Goal: Task Accomplishment & Management: Complete application form

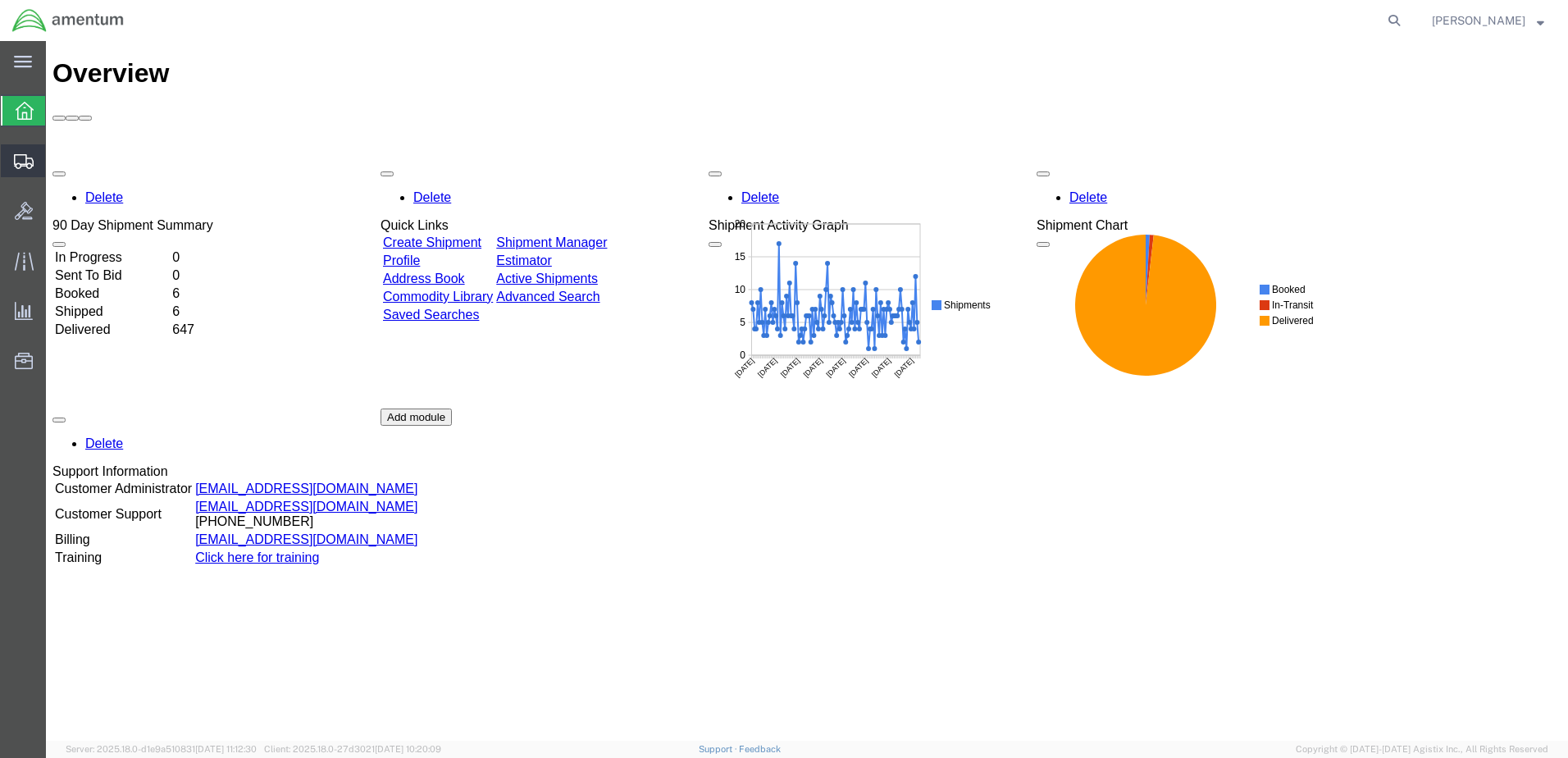
click at [0, 0] on span "Create Shipment" at bounding box center [0, 0] width 0 height 0
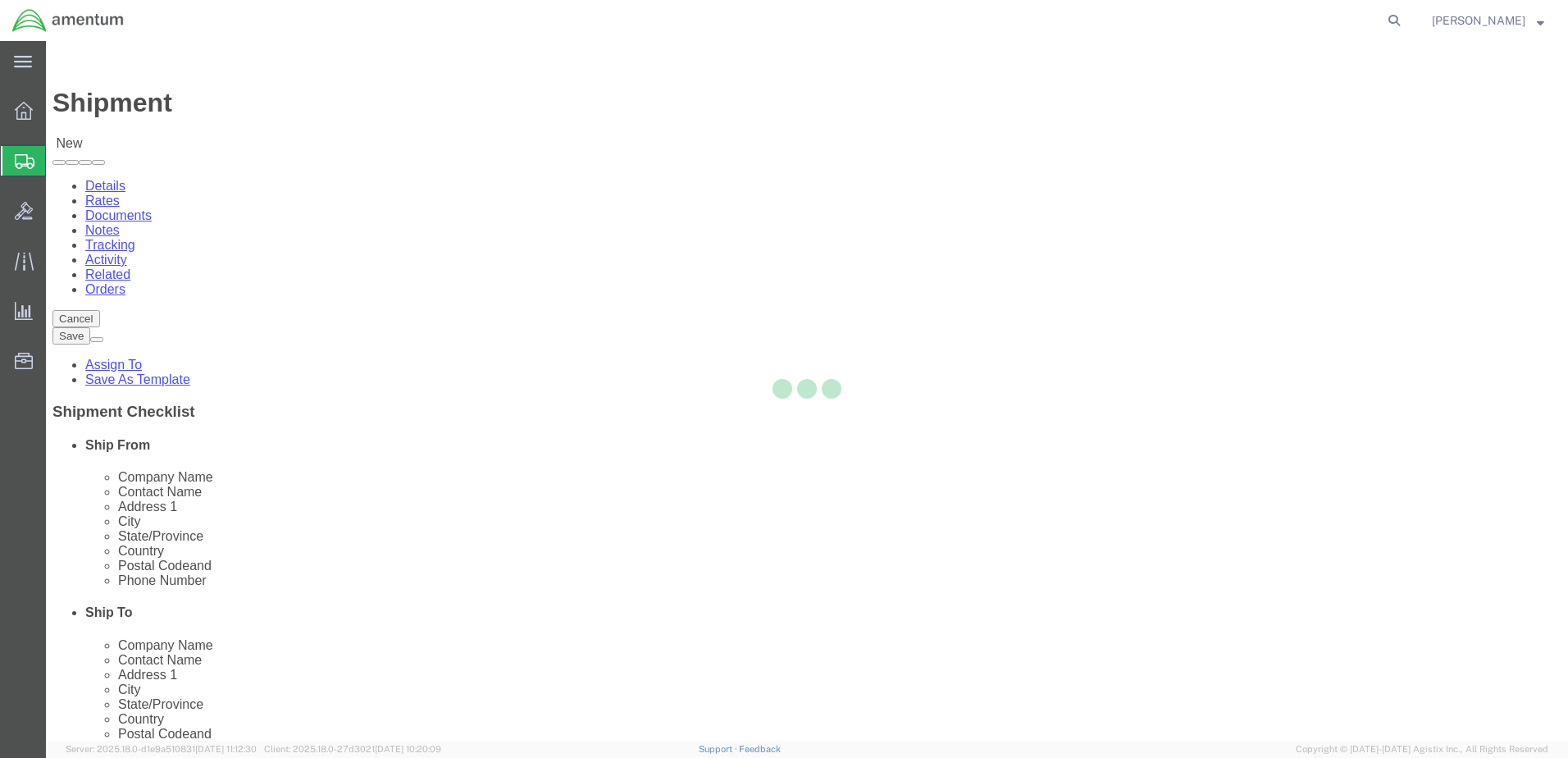
select select
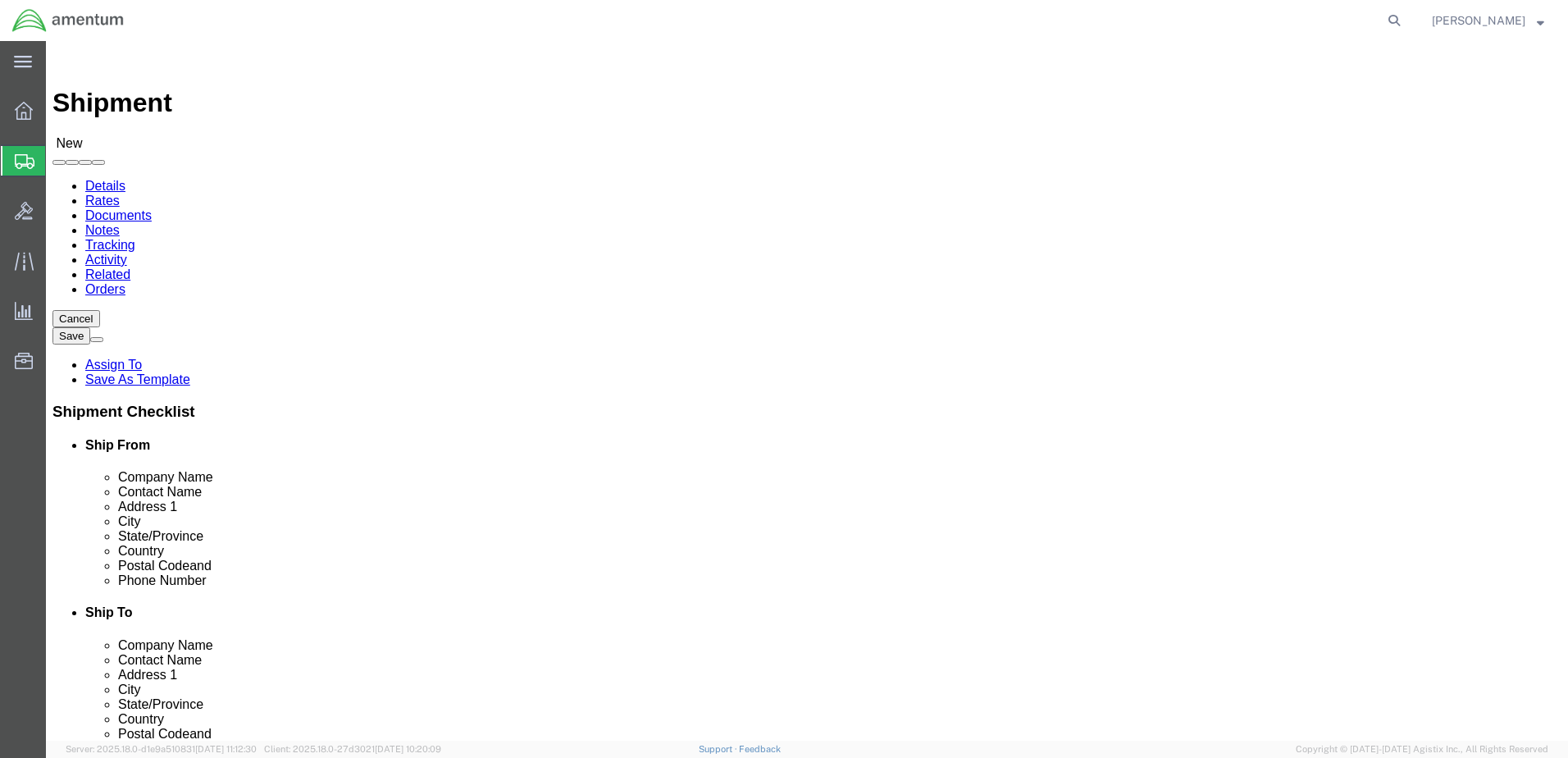
select select "MYPROFILE"
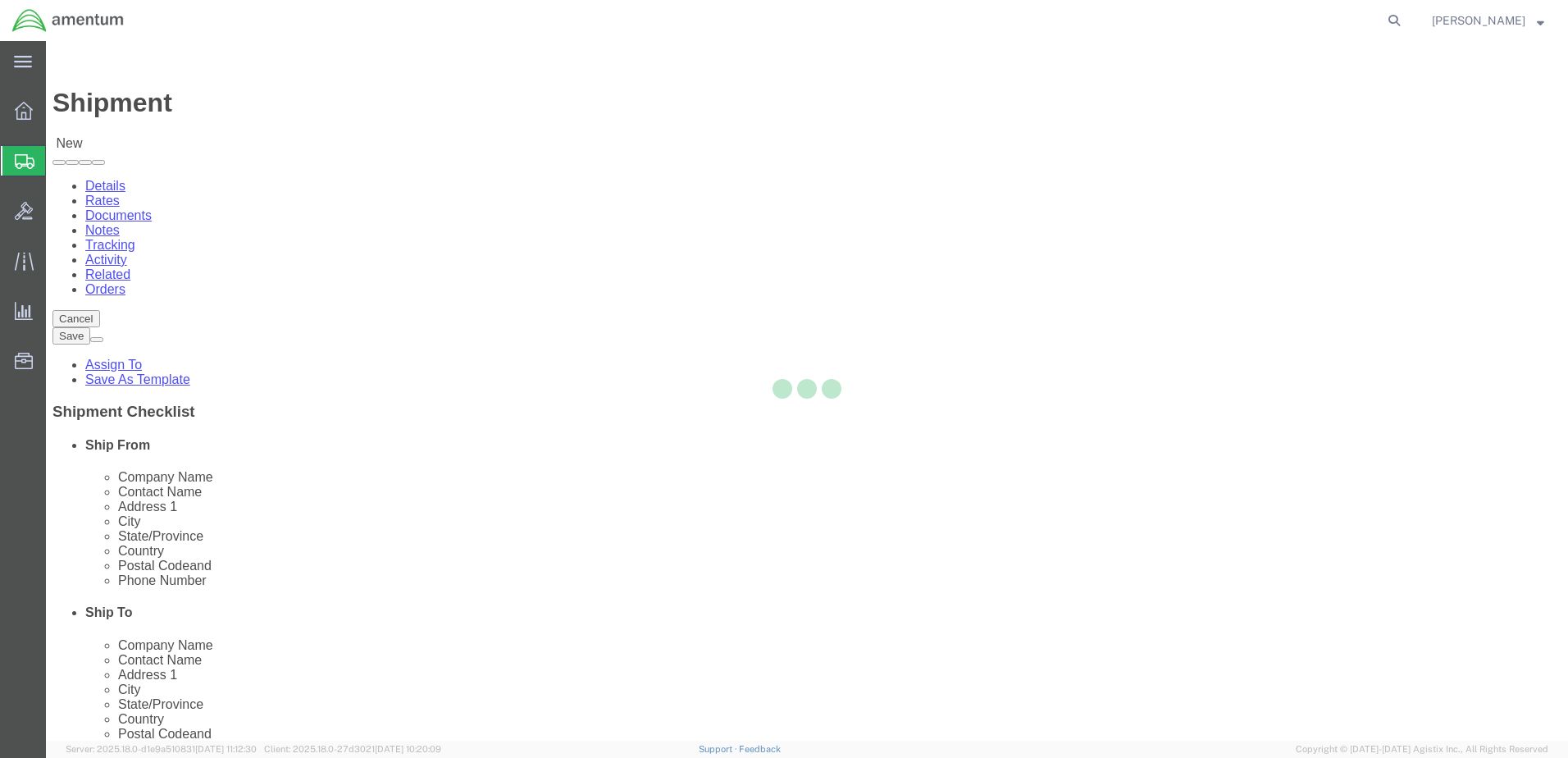
select select "CA"
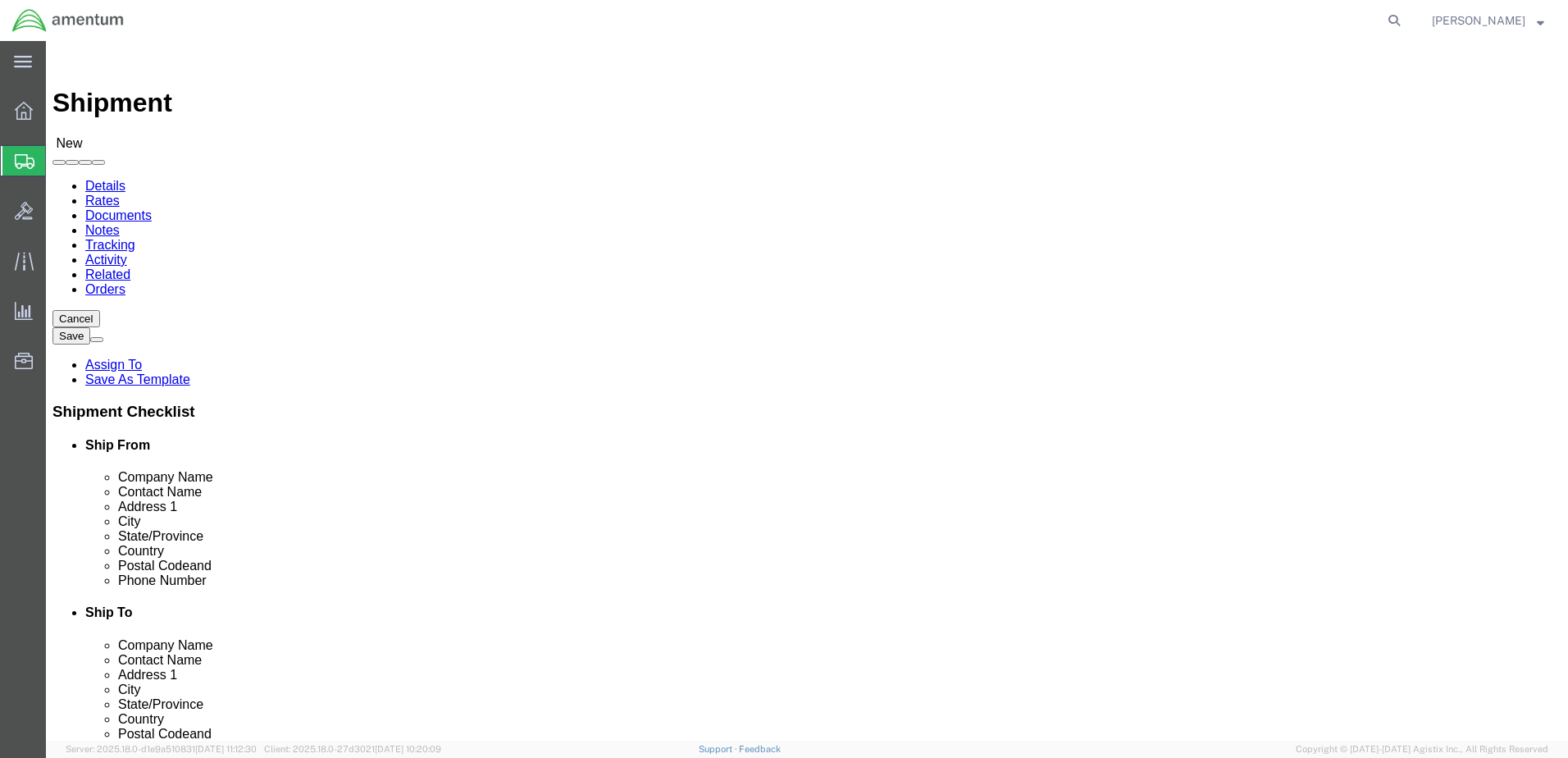
type input "eja"
select select "49930"
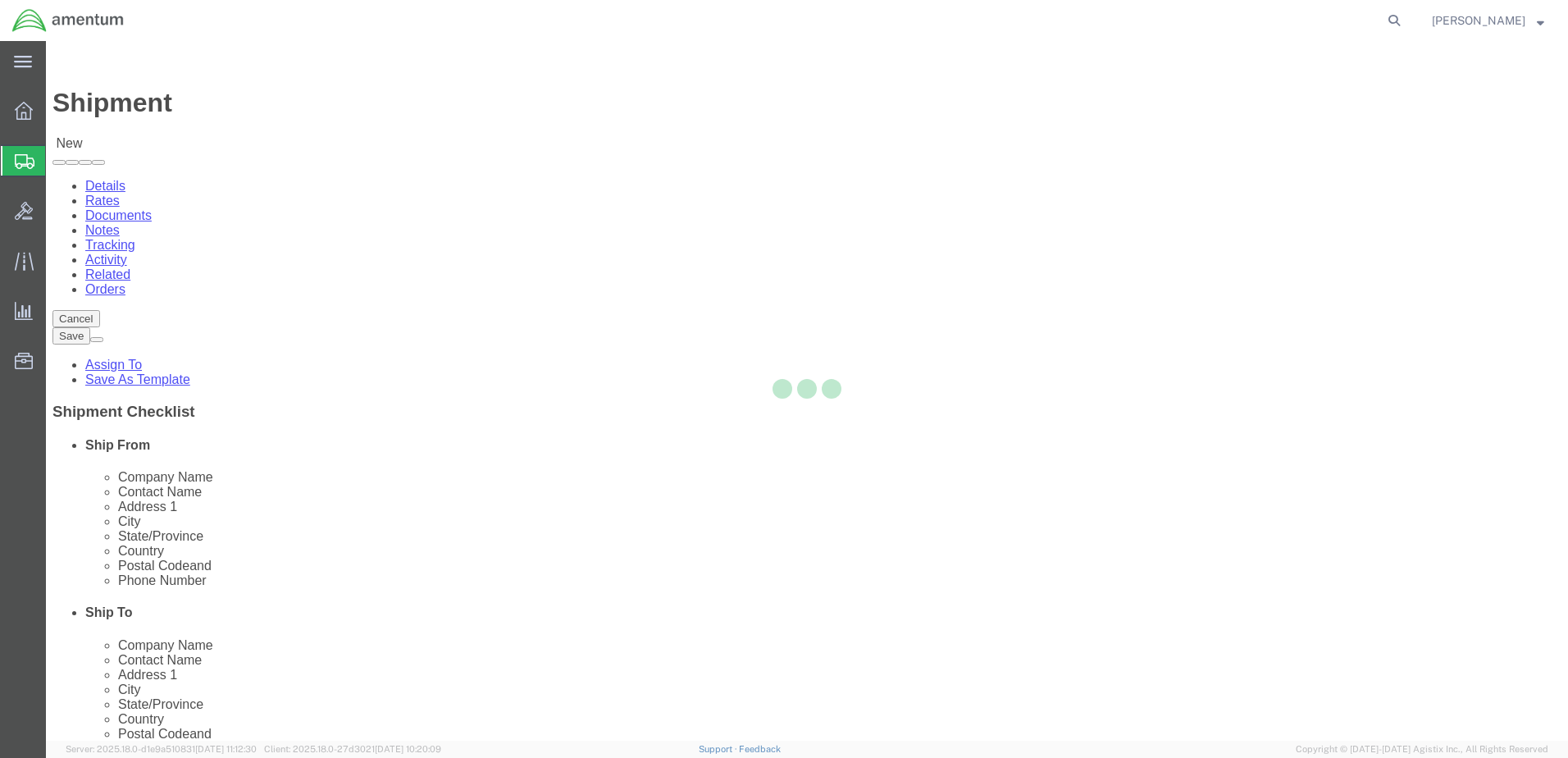
select select "FL"
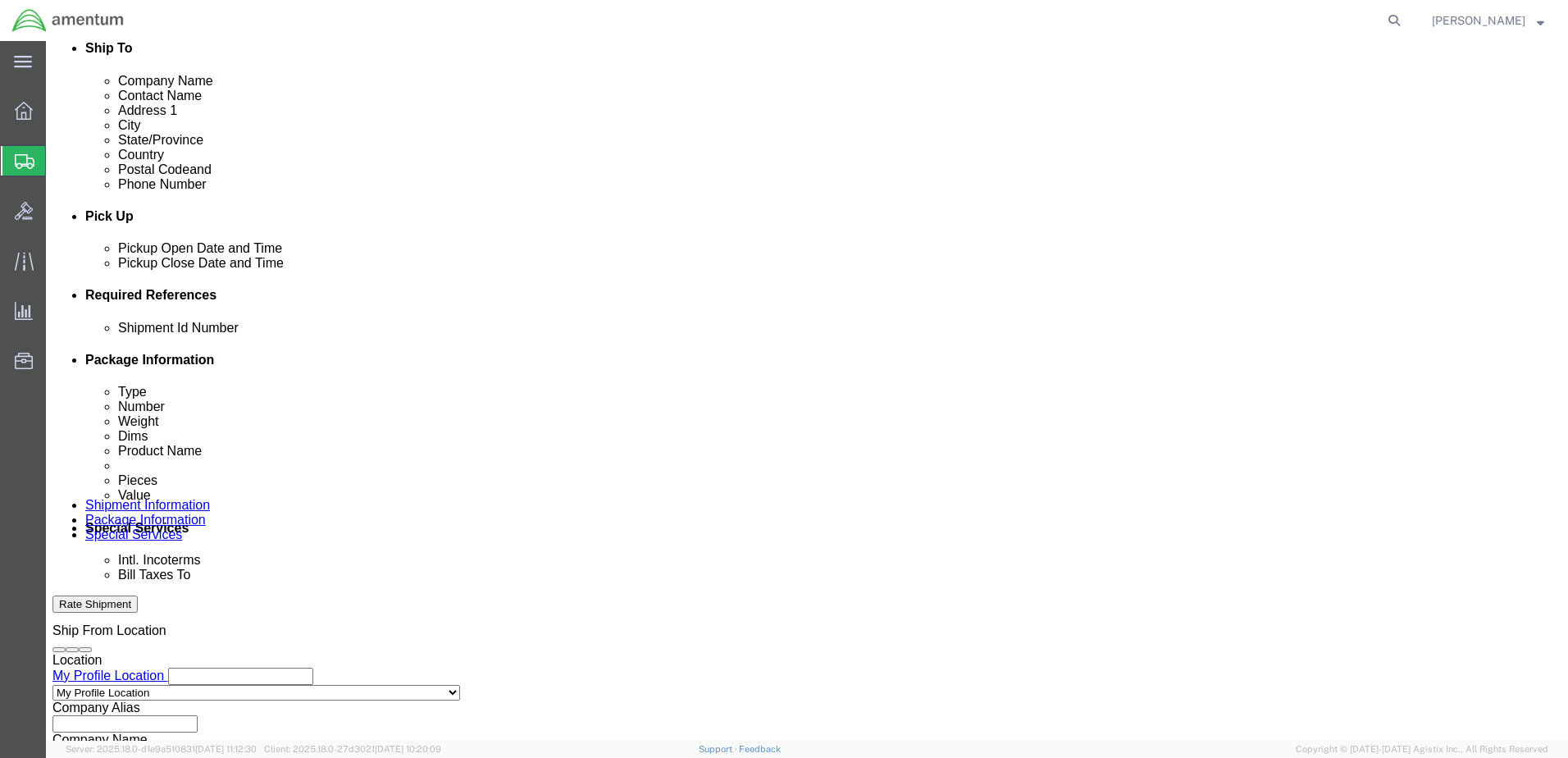
scroll to position [656, 0]
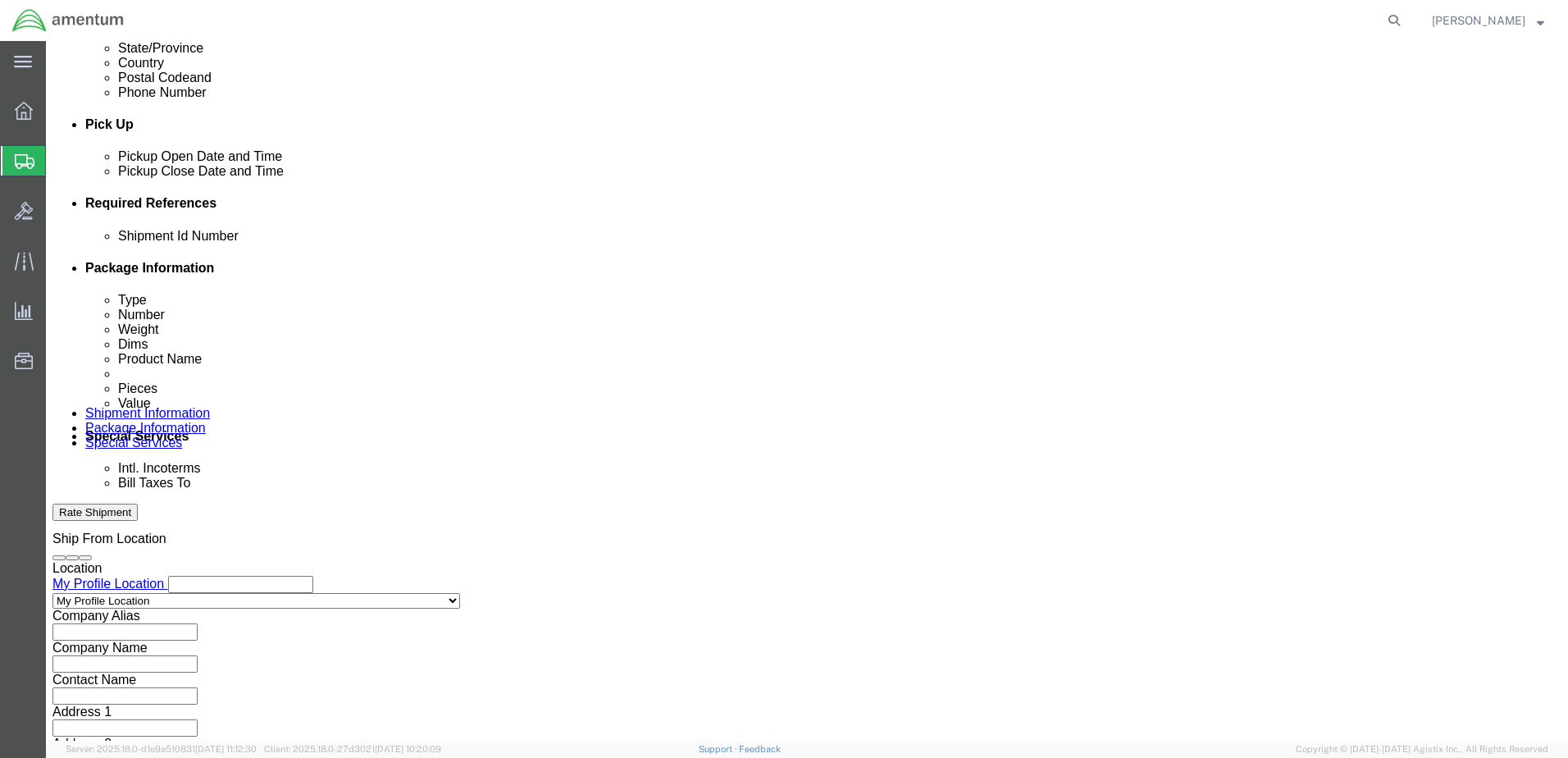
click button "Add reference"
click input "text"
paste input "330182"
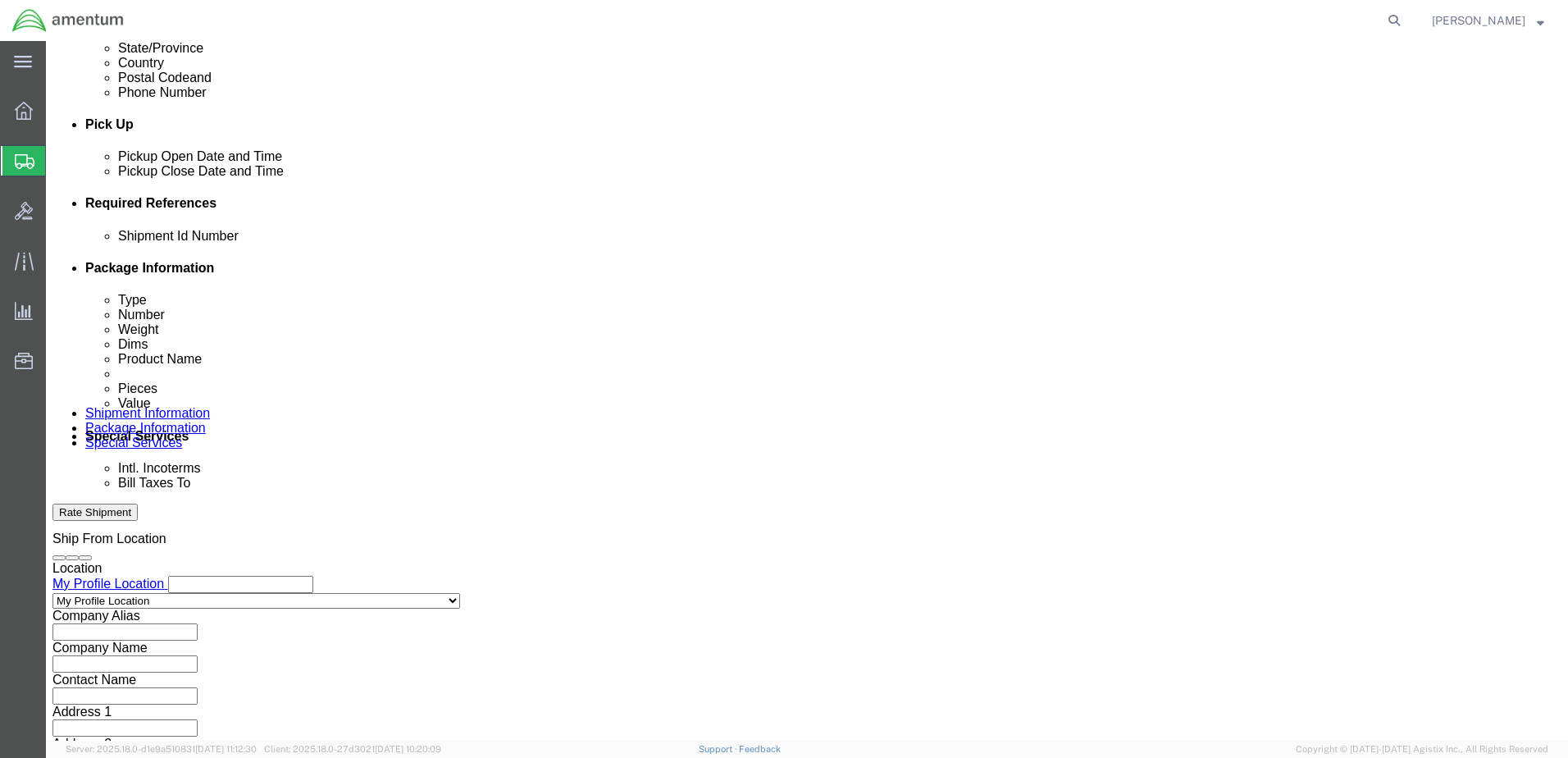
type input "330182"
paste input "330182"
type input "330182"
click select "Select Account Type Activity ID Airline Appointment Number ASN Batch Request # …"
select select "CUSTREF"
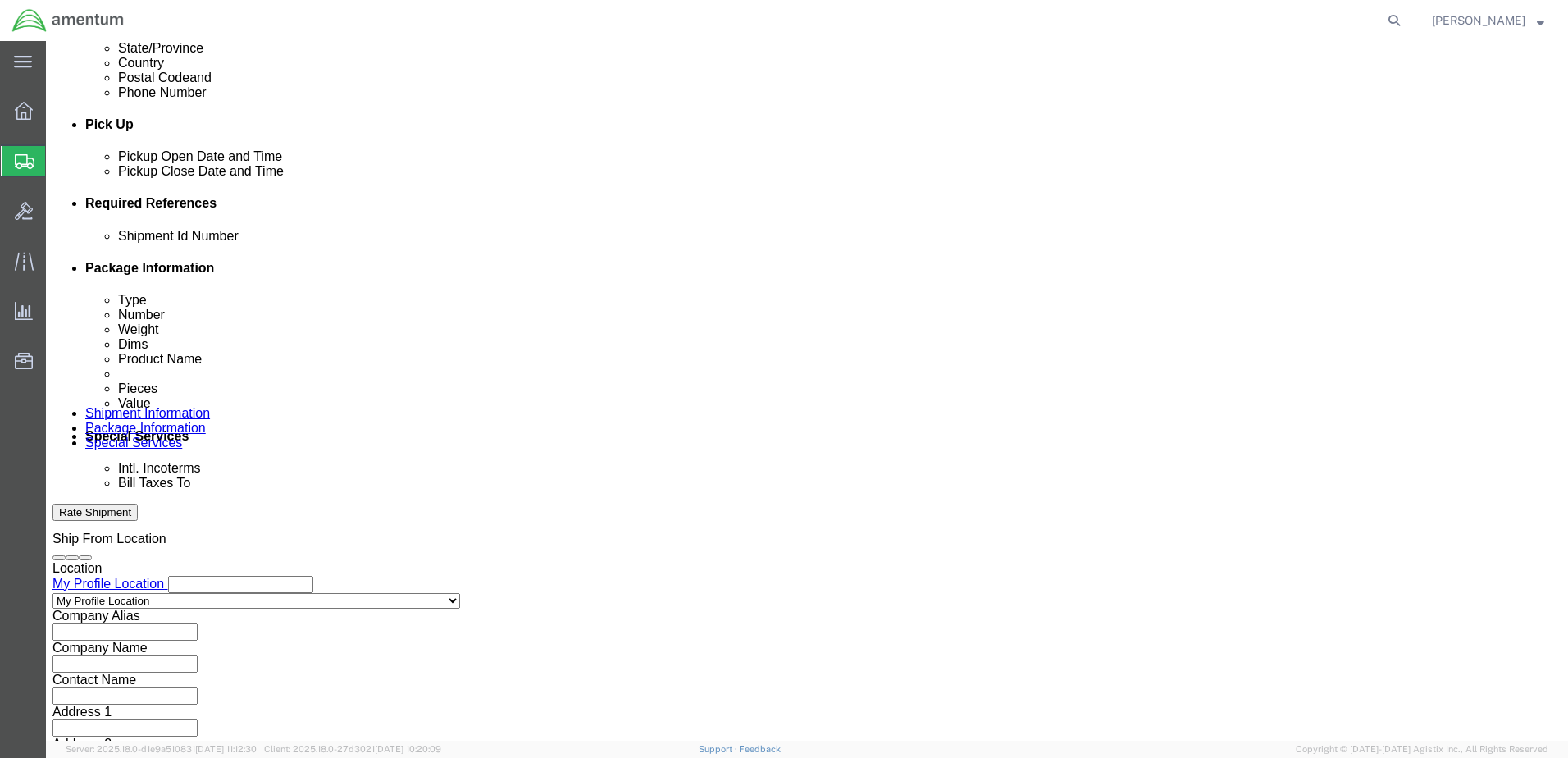
click select "Select Account Type Activity ID Airline Appointment Number ASN Batch Request # …"
select select "DEPT"
click select "Select Account Type Activity ID Airline Appointment Number ASN Batch Request # …"
click input "text"
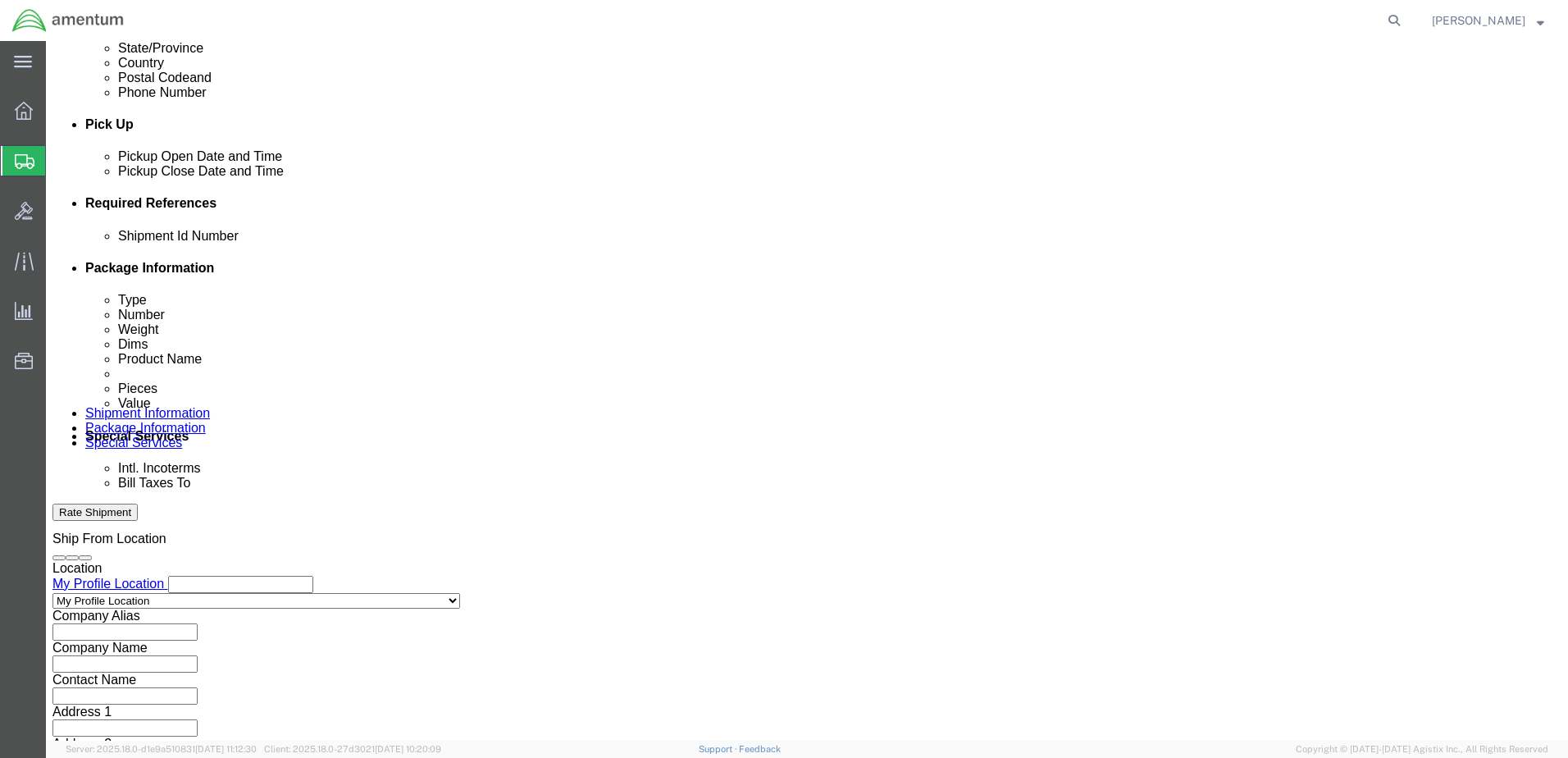
type input "CBP"
click select "Select Account Type Activity ID Airline Appointment Number ASN Batch Request # …"
select select "PROJNUM"
click select "Select Account Type Activity ID Airline Appointment Number ASN Batch Request # …"
paste input "AME-2025-IP01-FO013-2219-NAMC-Z000"
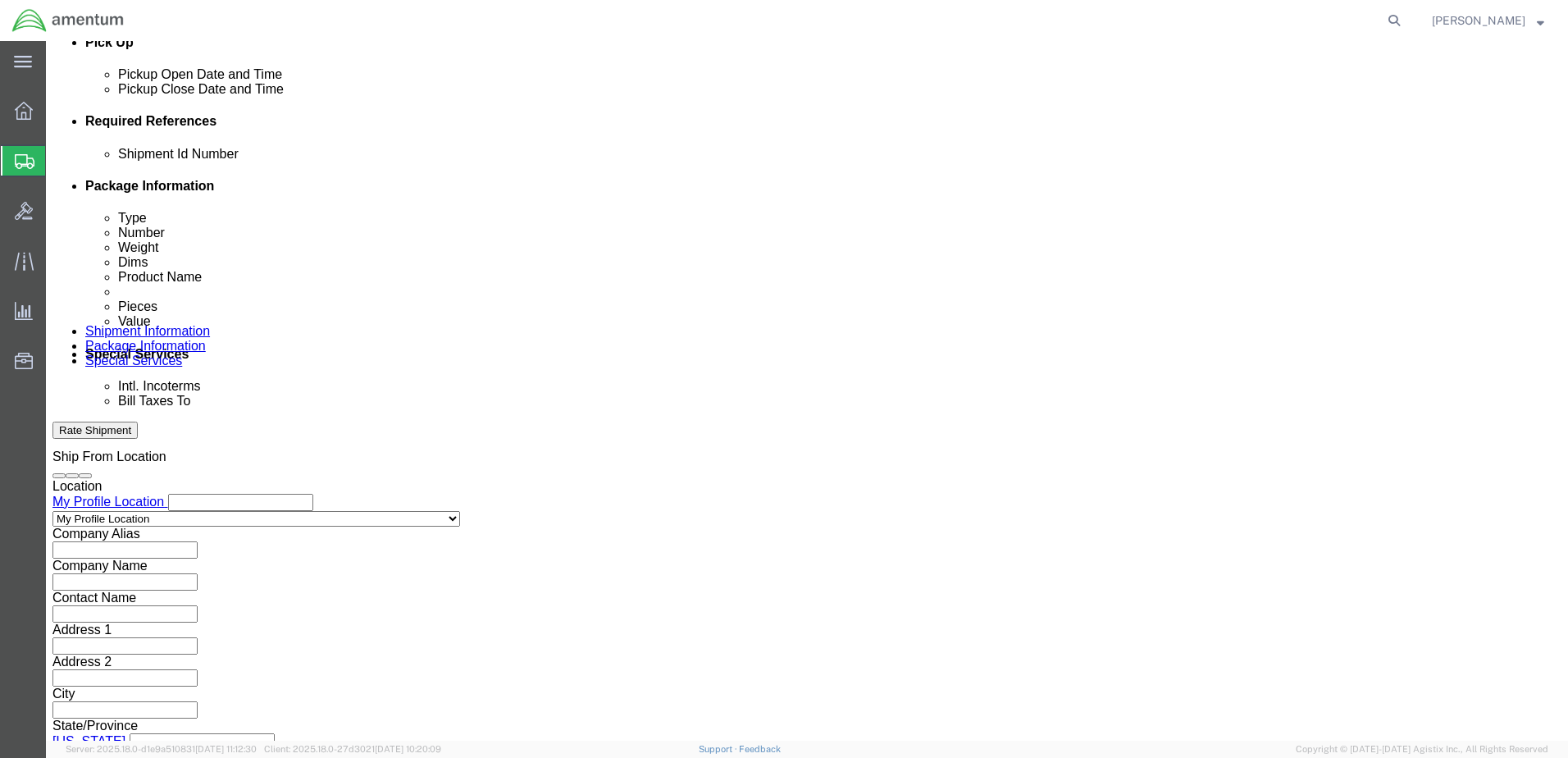
scroll to position [740, 0]
type input "AME-2025-IP01-FO013-2219-NAMC-Z000"
click button "Continue"
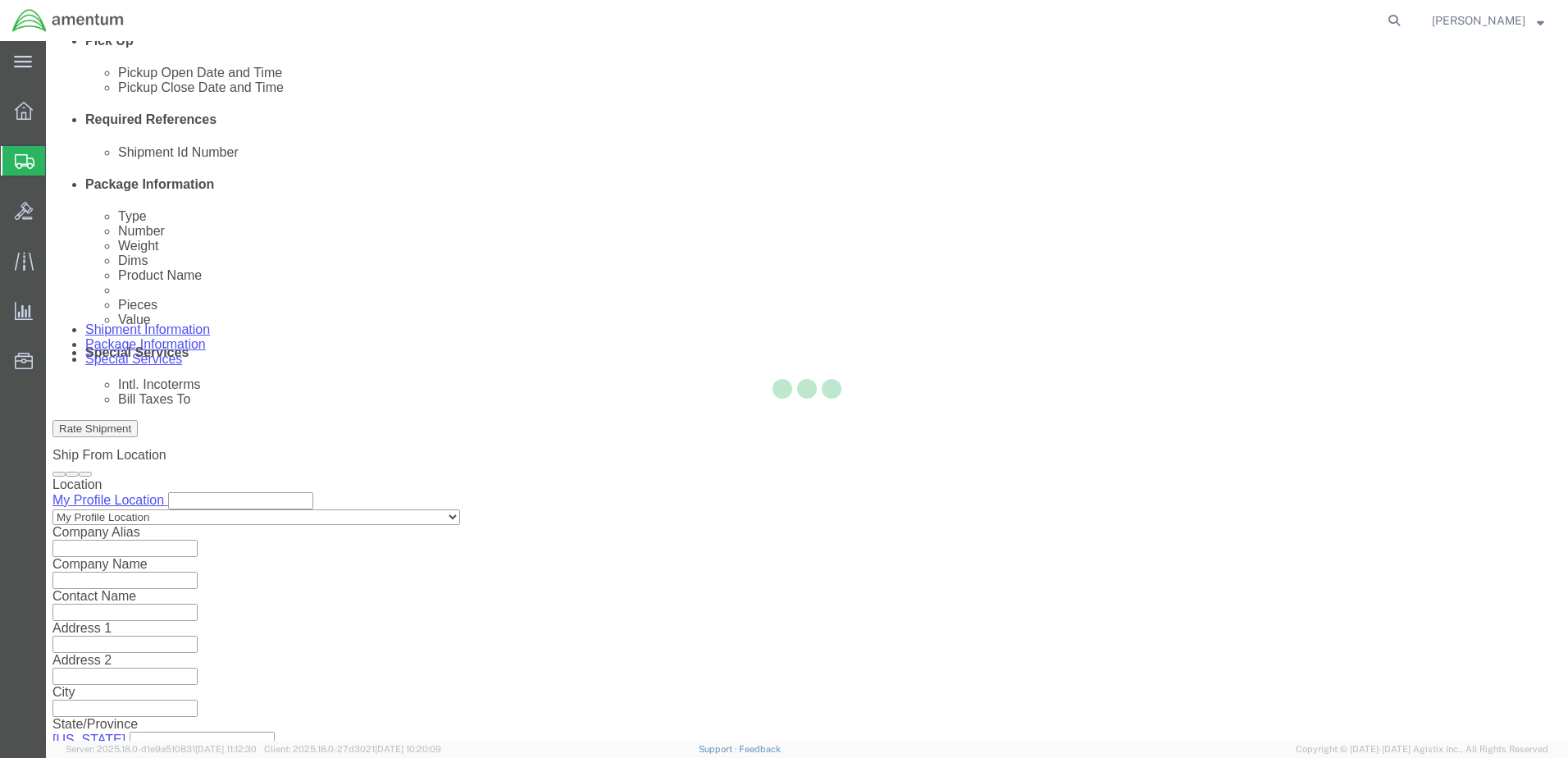
scroll to position [0, 0]
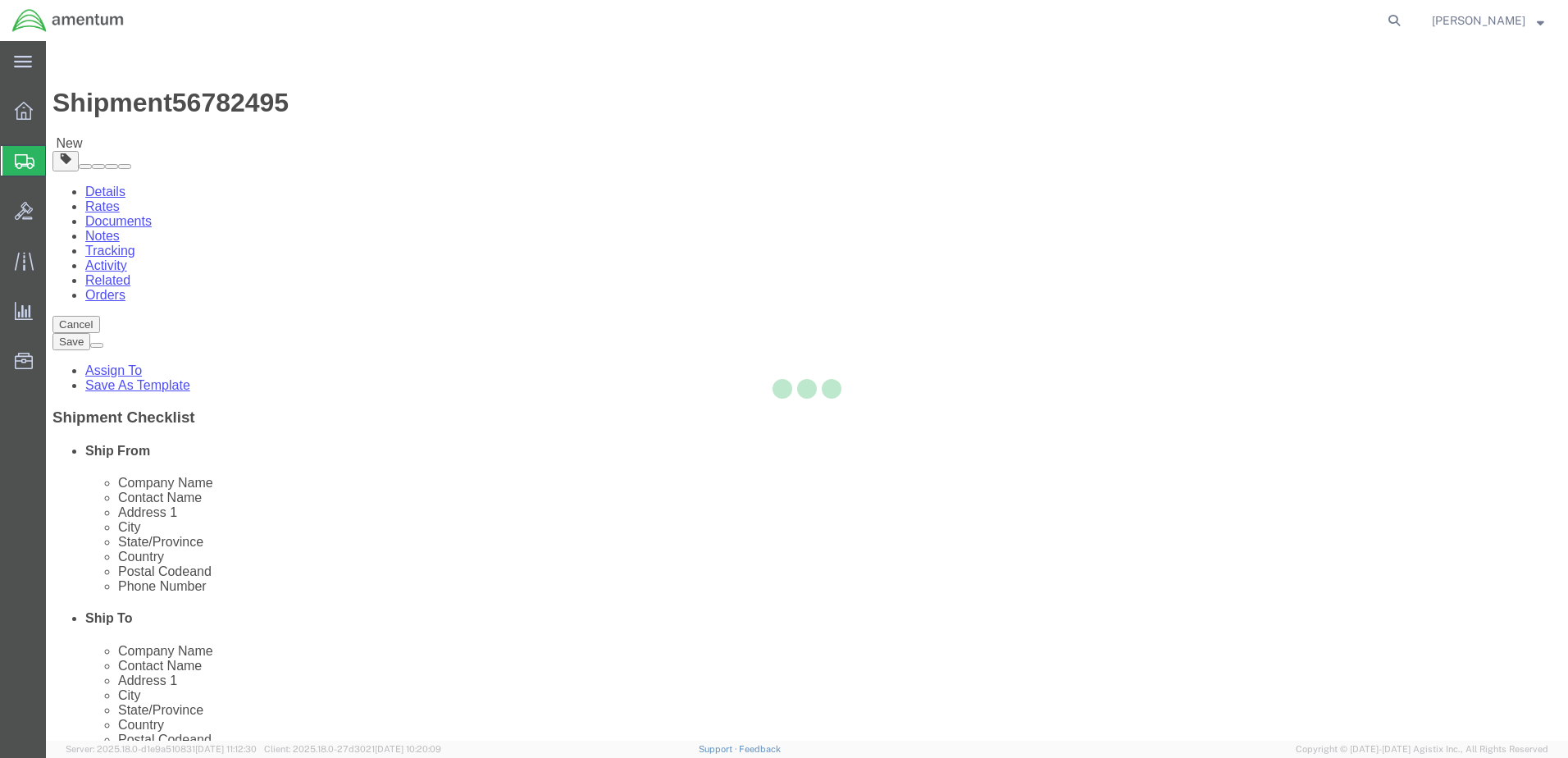
select select "CBOX"
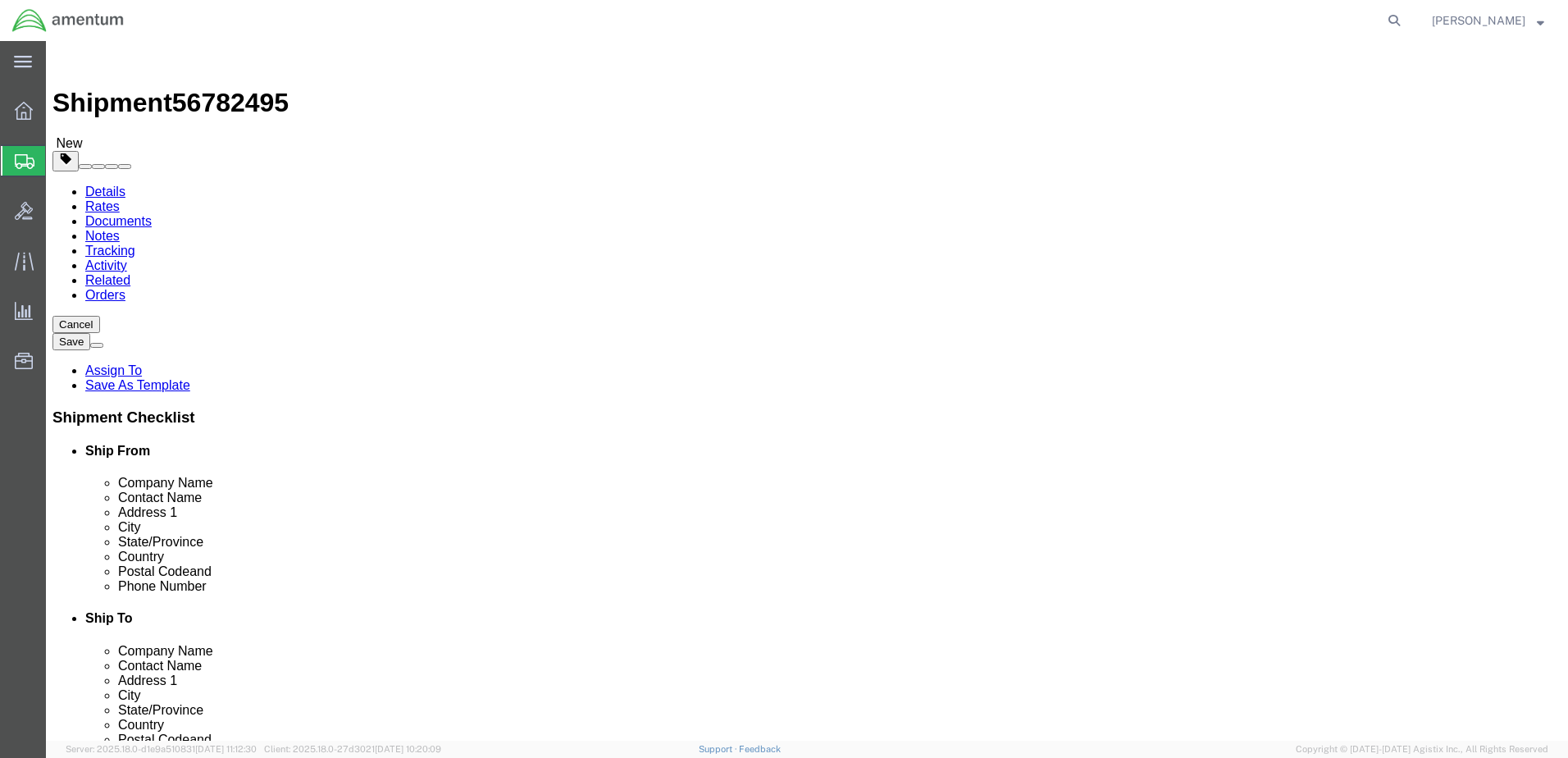
click input "text"
type input "11"
type input "12"
type input "1.5"
drag, startPoint x: 255, startPoint y: 381, endPoint x: 196, endPoint y: 375, distance: 59.3
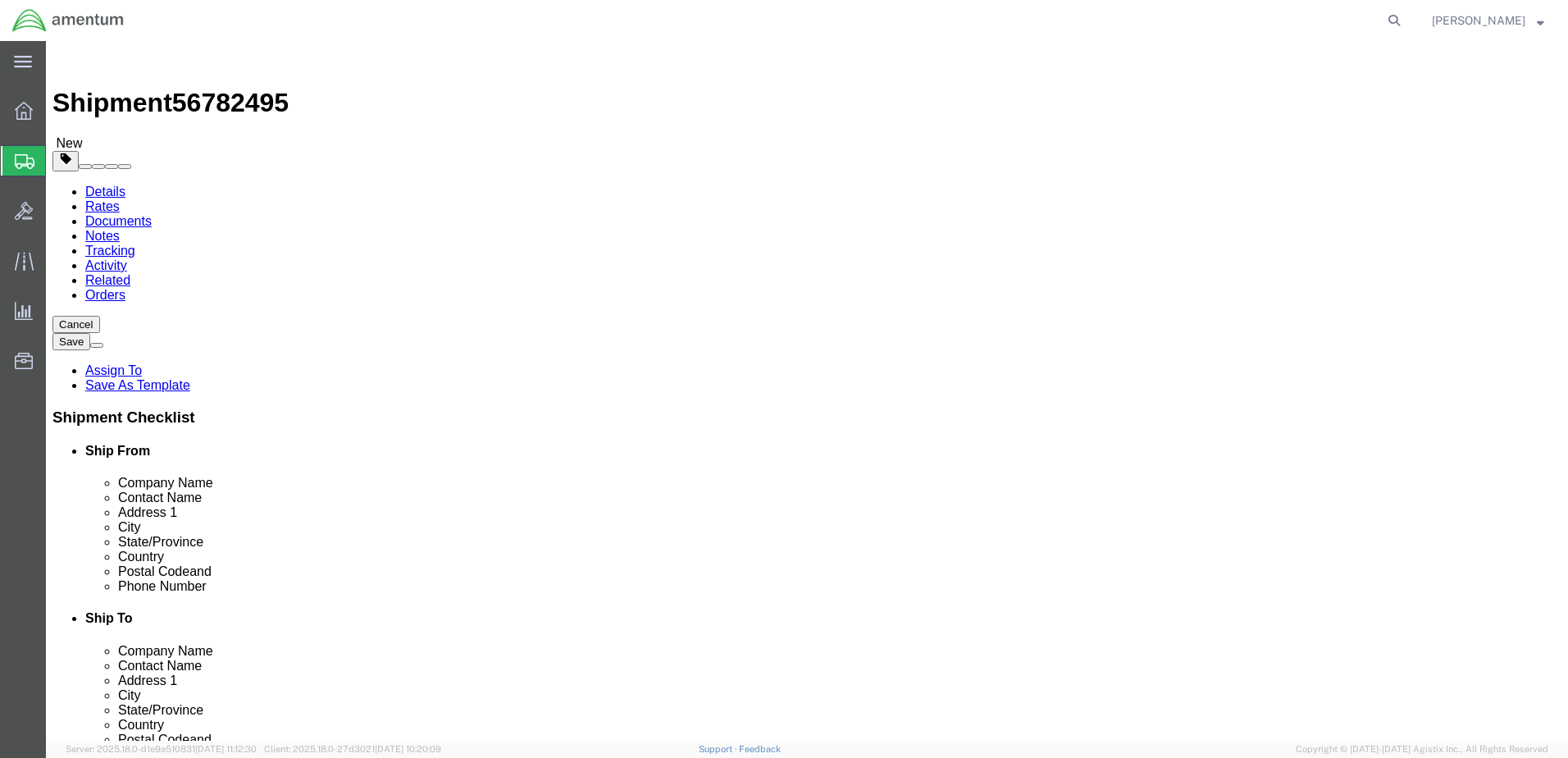
click div "Weight 0.00 Select kgs lbs Ship. t°"
type input "1.0"
click link "Add Content"
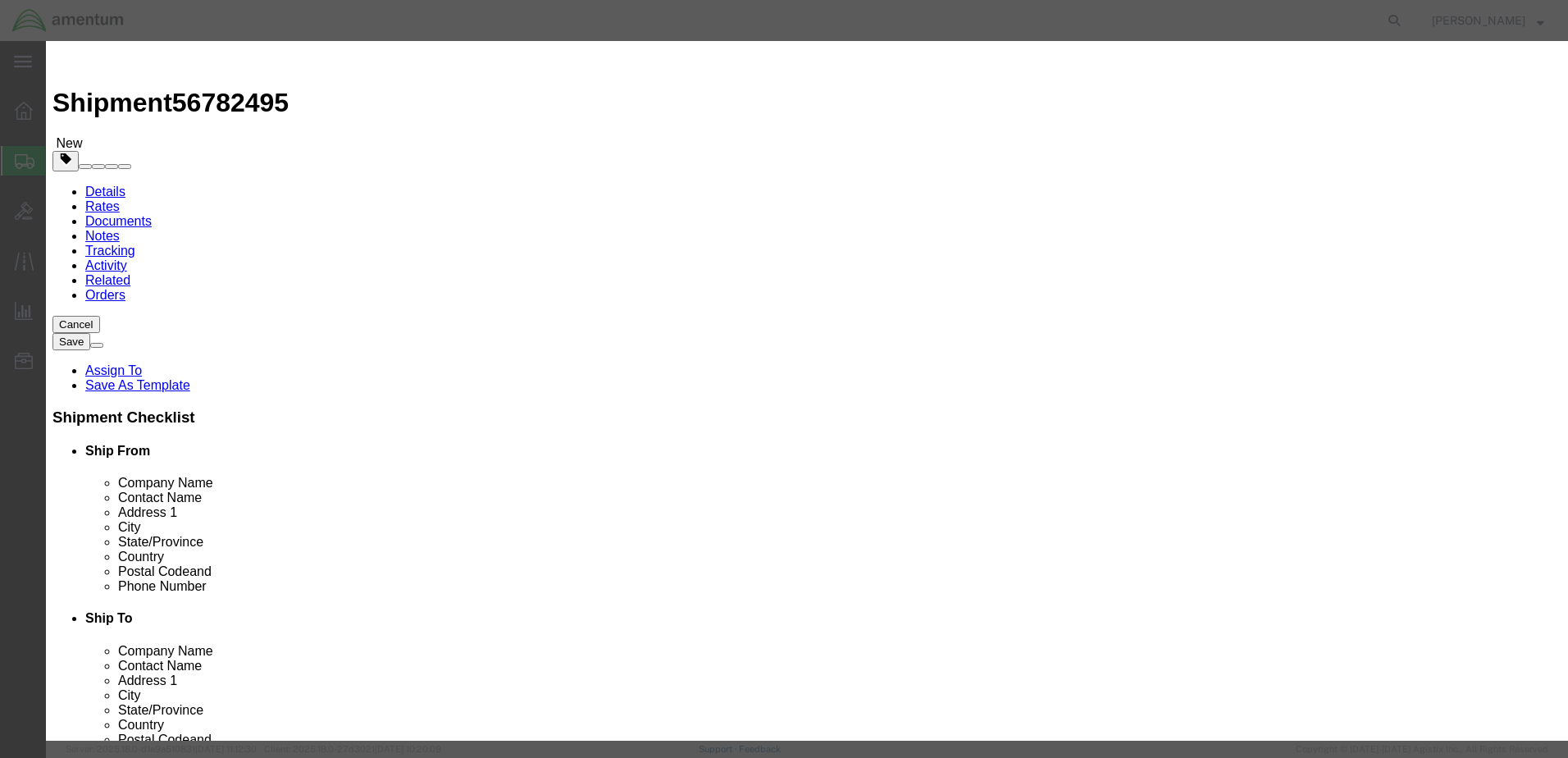
click input "text"
type input "Jumper assy"
drag, startPoint x: 491, startPoint y: 156, endPoint x: 449, endPoint y: 156, distance: 42.0
click div "Pieces 0 Select Bag Barrels 100Board Feet Bottle Box Blister Pack Carats Can Ca…"
type input "1"
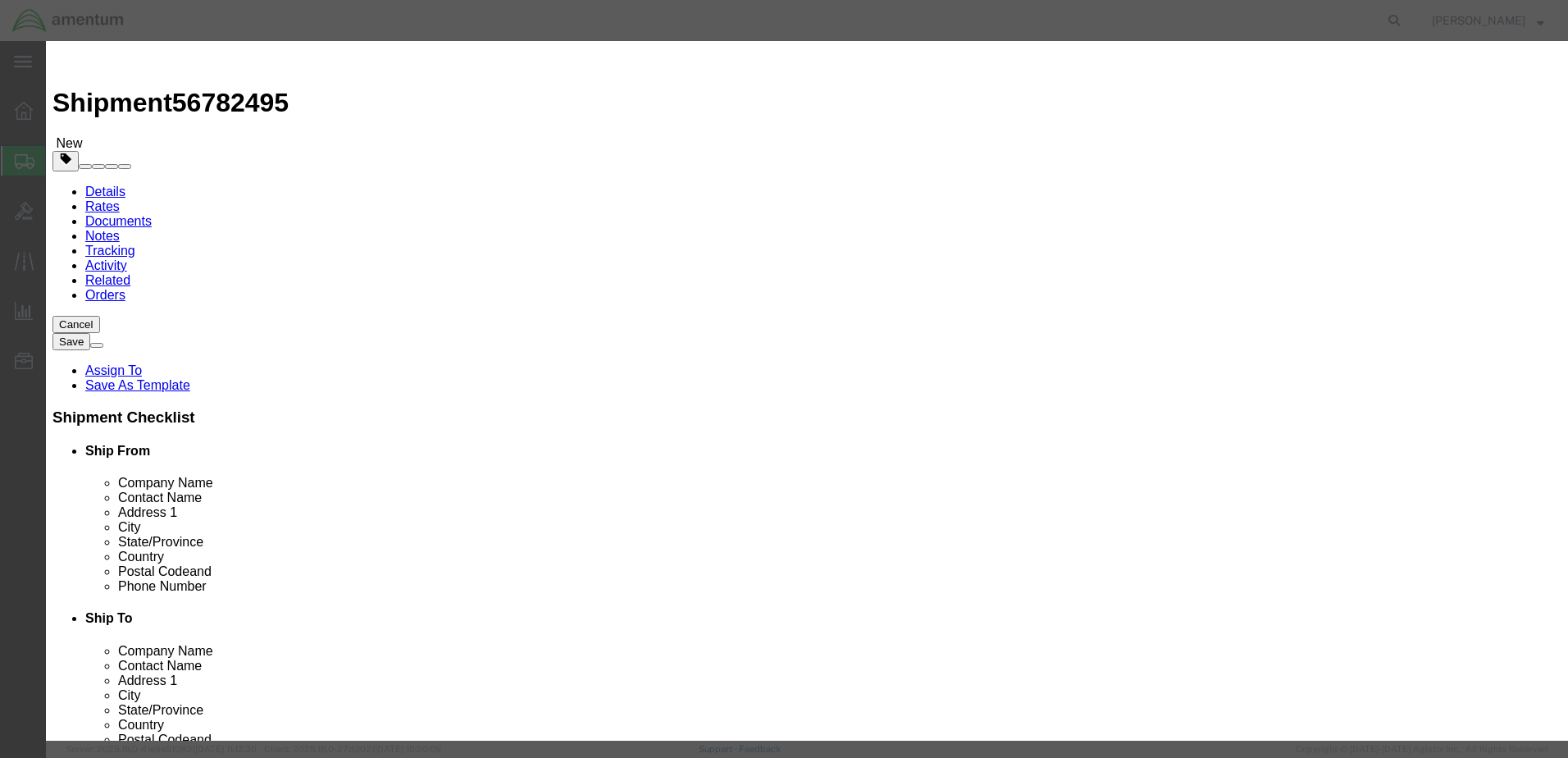
click div "Commodity library"
click input "text"
type input "75.00"
click button "Save & Close"
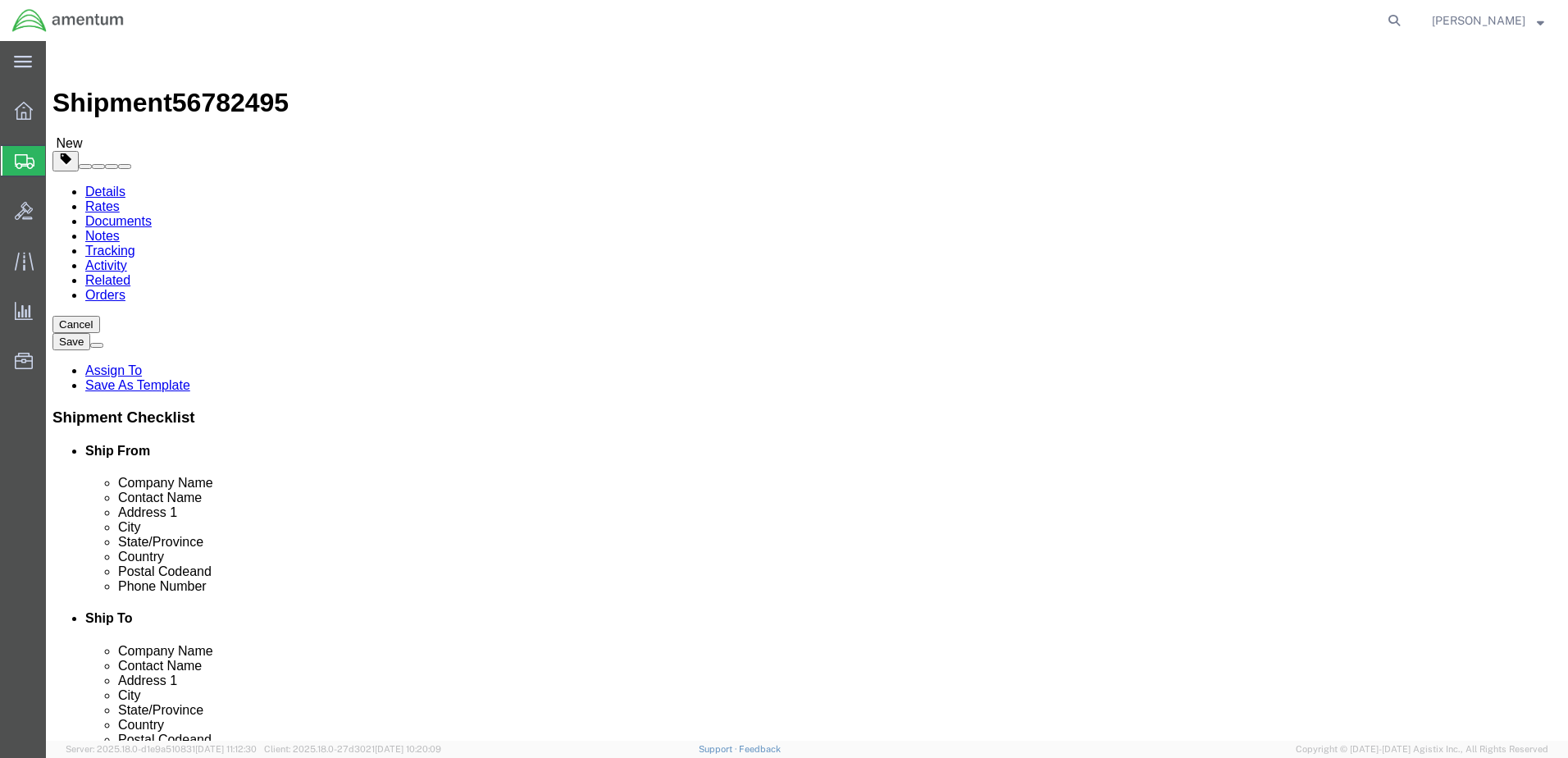
click button "Rate Shipment"
click link "Shipment Information"
drag, startPoint x: 902, startPoint y: 350, endPoint x: 837, endPoint y: 410, distance: 88.5
click input "Ship To Location / Contact Name : This field is required."
paste input "[PERSON_NAME]"
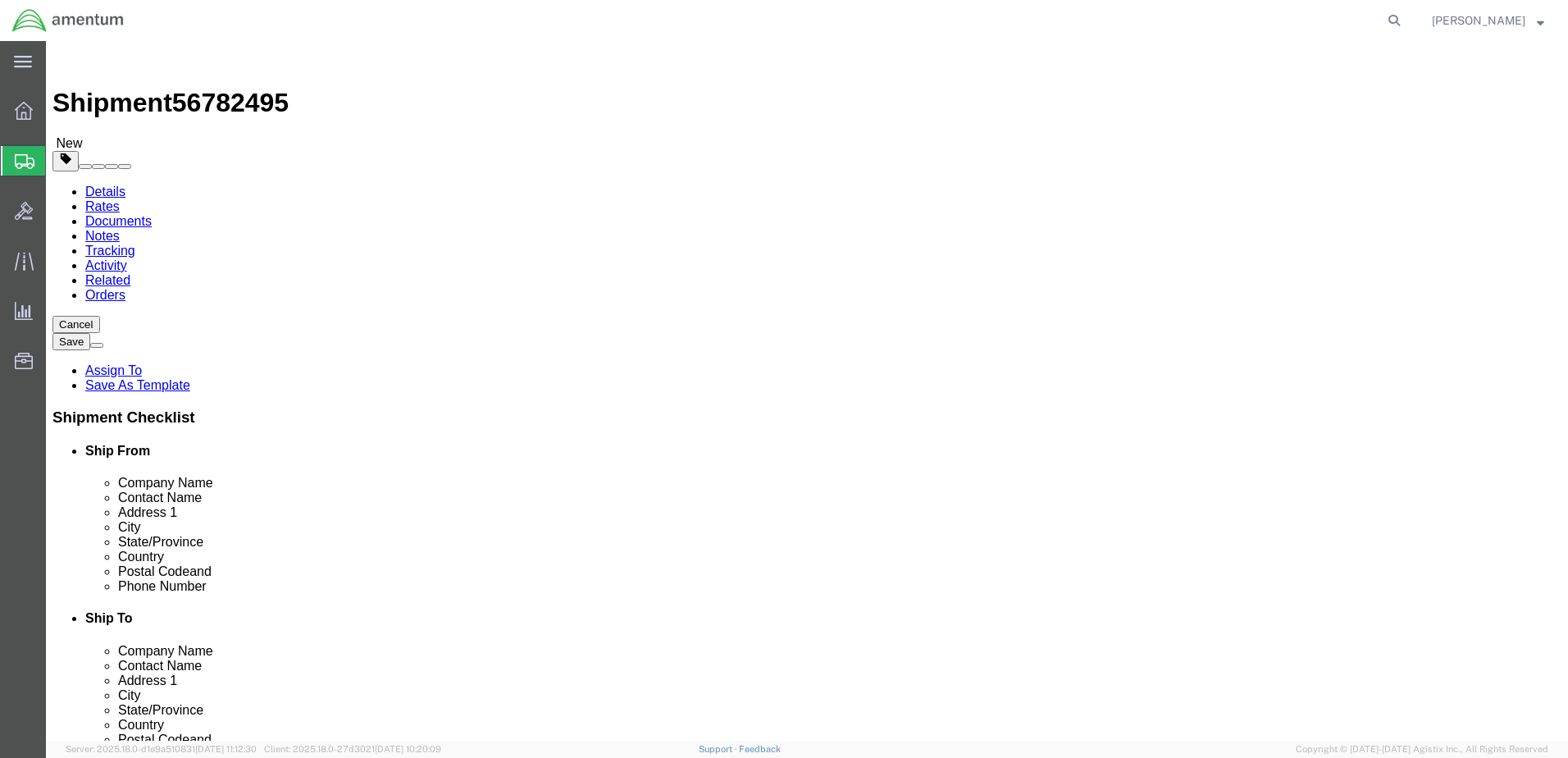
type input "[PERSON_NAME]"
click div "Shipment Information Package Information Special Services"
click button "Rate Shipment"
